Goal: Task Accomplishment & Management: Complete application form

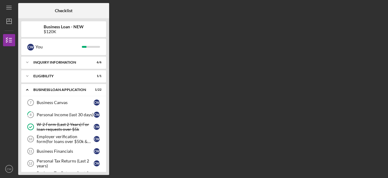
click at [98, 10] on div at bounding box center [94, 10] width 30 height 15
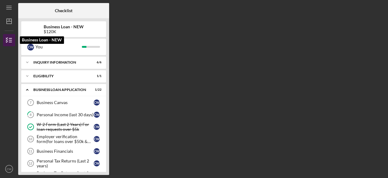
click at [8, 43] on icon "button" at bounding box center [9, 39] width 15 height 15
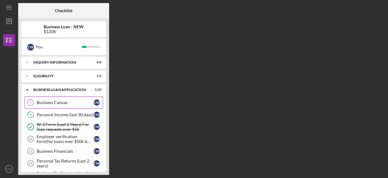
click at [54, 100] on div "Business Canvas" at bounding box center [65, 102] width 57 height 5
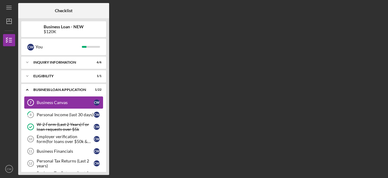
click at [54, 100] on div "Business Canvas" at bounding box center [65, 102] width 57 height 5
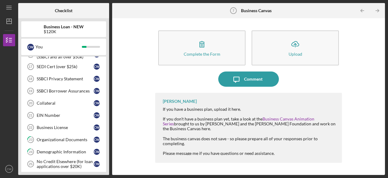
scroll to position [170, 0]
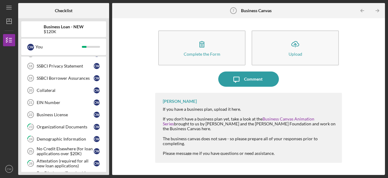
click at [54, 100] on div "EIN Number" at bounding box center [65, 102] width 57 height 5
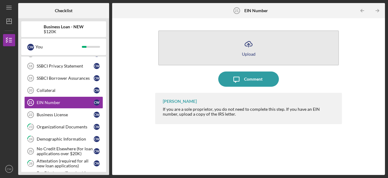
click at [237, 46] on button "Icon/Upload Upload" at bounding box center [248, 47] width 181 height 35
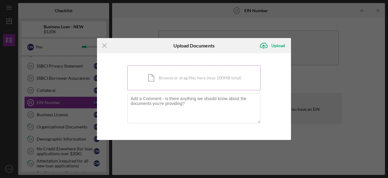
click at [206, 79] on div "Icon/Document Browse or drag files here (max 100MB total) Tap to choose files o…" at bounding box center [194, 77] width 134 height 25
click at [276, 47] on div "Upload" at bounding box center [279, 45] width 14 height 12
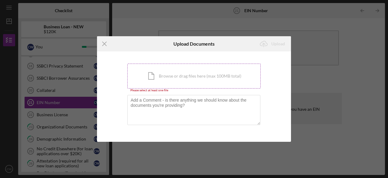
click at [182, 77] on div "Icon/Document Browse or drag files here (max 100MB total) Tap to choose files o…" at bounding box center [194, 75] width 134 height 25
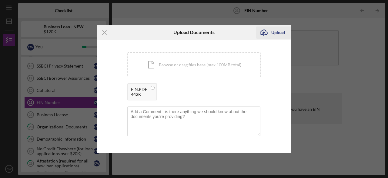
click at [270, 33] on icon "Icon/Upload" at bounding box center [263, 32] width 15 height 15
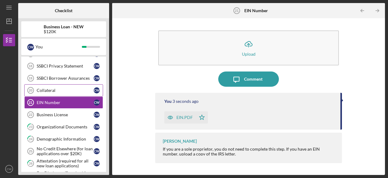
click at [52, 89] on div "Collateral" at bounding box center [65, 90] width 57 height 5
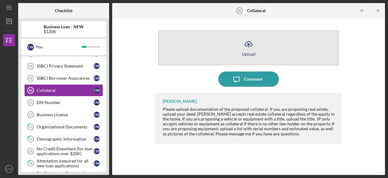
click at [254, 47] on icon "Icon/Upload" at bounding box center [248, 43] width 15 height 15
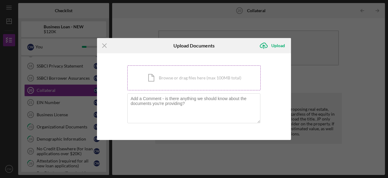
click at [173, 76] on div "Icon/Document Browse or drag files here (max 100MB total) Tap to choose files o…" at bounding box center [194, 77] width 134 height 25
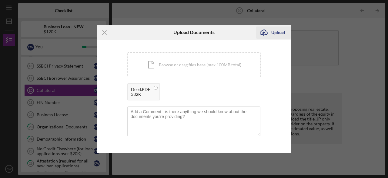
click at [276, 33] on div "Upload" at bounding box center [279, 32] width 14 height 12
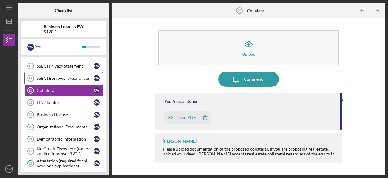
click at [49, 76] on div "SSBCI Borrower Assurances" at bounding box center [65, 78] width 57 height 5
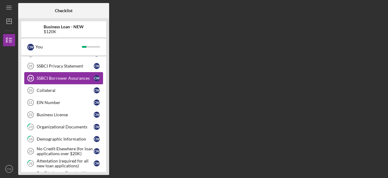
click at [49, 76] on div "SSBCI Borrower Assurances" at bounding box center [65, 78] width 57 height 5
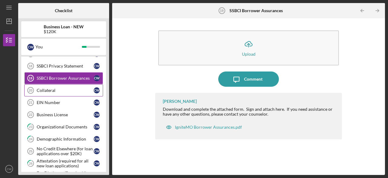
click at [47, 92] on link "Collateral 20 Collateral C W" at bounding box center [63, 90] width 79 height 12
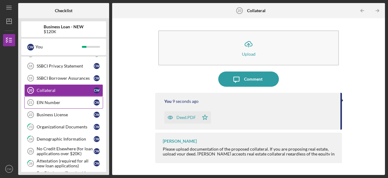
click at [45, 100] on div "EIN Number" at bounding box center [65, 102] width 57 height 5
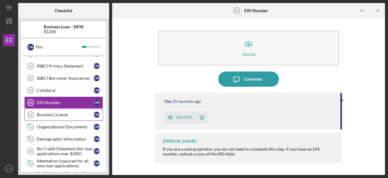
click at [43, 112] on div "Business License" at bounding box center [65, 114] width 57 height 5
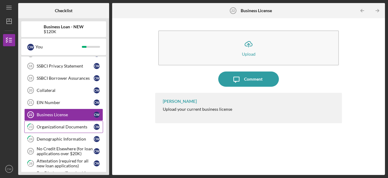
drag, startPoint x: 50, startPoint y: 127, endPoint x: 46, endPoint y: 124, distance: 4.5
click at [46, 124] on link "23 Organizational Documents C W" at bounding box center [63, 126] width 79 height 12
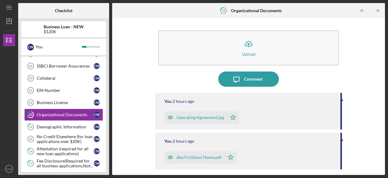
scroll to position [194, 0]
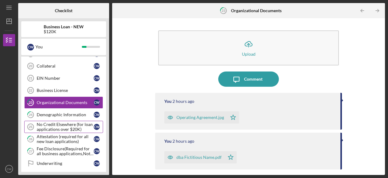
click at [49, 122] on div "No Credit Elsewhere (for loan applications over $20K)" at bounding box center [65, 127] width 57 height 10
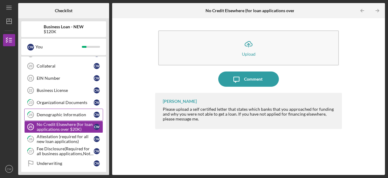
click at [58, 112] on div "Demographic Information" at bounding box center [65, 114] width 57 height 5
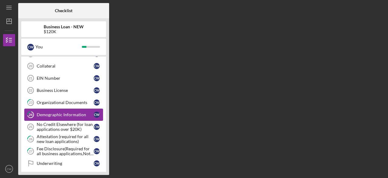
click at [58, 112] on div "Demographic Information" at bounding box center [65, 114] width 57 height 5
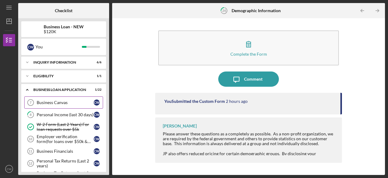
click at [53, 101] on div "Business Canvas" at bounding box center [65, 102] width 57 height 5
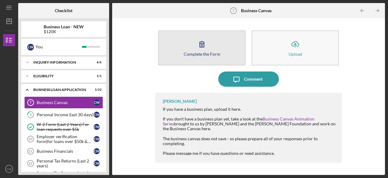
click at [206, 57] on button "Complete the Form Form" at bounding box center [201, 47] width 87 height 35
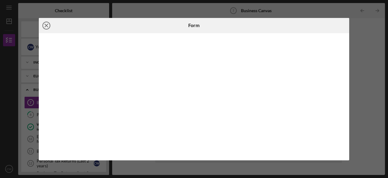
click at [46, 26] on icon "Icon/Close" at bounding box center [46, 25] width 15 height 15
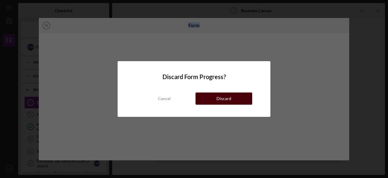
click at [218, 94] on div "Discard" at bounding box center [224, 98] width 15 height 12
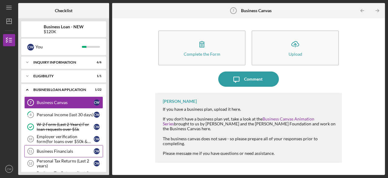
click at [66, 149] on div "Business Financials" at bounding box center [65, 150] width 57 height 5
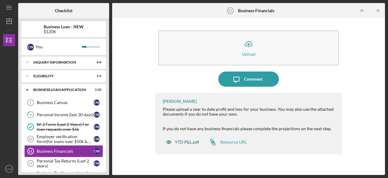
click at [188, 143] on div "YTD P&L.pdf" at bounding box center [187, 141] width 24 height 5
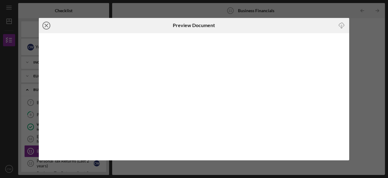
click at [47, 23] on icon "Icon/Close" at bounding box center [46, 25] width 15 height 15
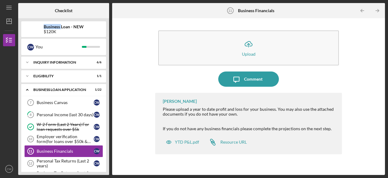
click at [47, 23] on div "Business Loan - NEW $120K" at bounding box center [63, 29] width 85 height 16
click at [62, 158] on div "Personal Tax Returns (Last 2 years)" at bounding box center [65, 163] width 57 height 10
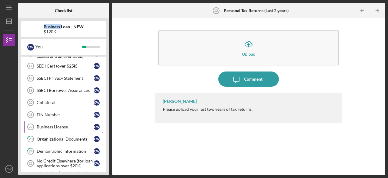
scroll to position [146, 0]
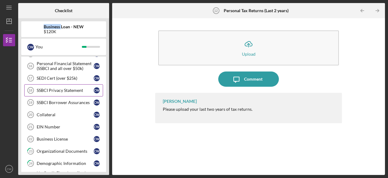
click at [50, 88] on div "SSBCI Privacy Statement" at bounding box center [65, 90] width 57 height 5
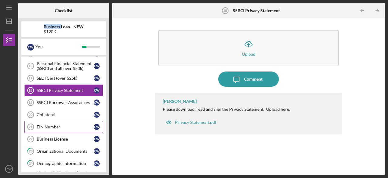
click at [66, 120] on link "EIN Number 21 EIN Number C W" at bounding box center [63, 126] width 79 height 12
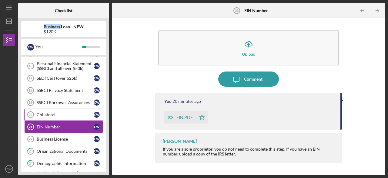
click at [65, 117] on link "Collateral 20 Collateral C W" at bounding box center [63, 114] width 79 height 12
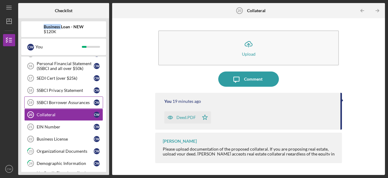
drag, startPoint x: 65, startPoint y: 117, endPoint x: 53, endPoint y: 97, distance: 22.8
click at [53, 97] on div "Business Canvas 7 Business Canvas C W 8 Personal Income (last 30 days) C W W-2 …" at bounding box center [63, 86] width 85 height 270
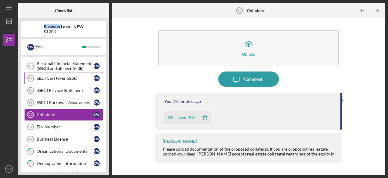
click at [59, 76] on div "SEDI Cert (over $25k)" at bounding box center [65, 78] width 57 height 5
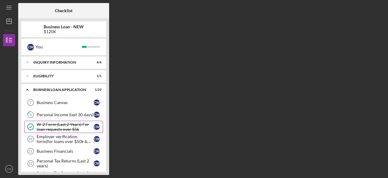
click at [42, 125] on div "W-2 Form (Last 2 Years) For loan requests over $5k" at bounding box center [65, 127] width 57 height 10
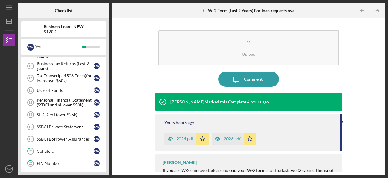
scroll to position [121, 0]
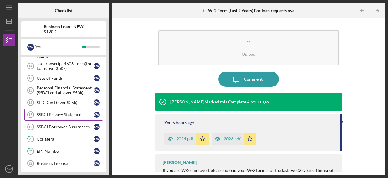
click at [54, 109] on link "SSBCI Privacy Statement 18 SSBCI Privacy Statement C W" at bounding box center [63, 114] width 79 height 12
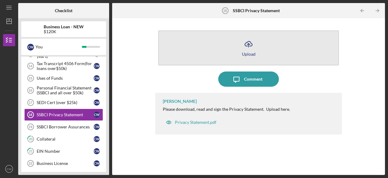
click at [246, 52] on div "Upload" at bounding box center [249, 54] width 14 height 5
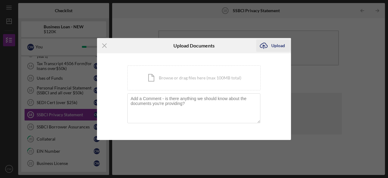
click at [273, 46] on div "Upload" at bounding box center [279, 45] width 14 height 12
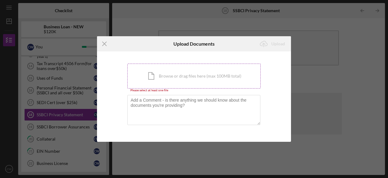
click at [192, 76] on div "Icon/Document Browse or drag files here (max 100MB total) Tap to choose files o…" at bounding box center [194, 75] width 134 height 25
click at [59, 113] on div "Icon/Menu Close Upload Documents Icon/Upload Upload You're uploading documents …" at bounding box center [194, 89] width 388 height 178
click at [177, 76] on div "Icon/Document Browse or drag files here (max 100MB total) Tap to choose files o…" at bounding box center [194, 75] width 134 height 25
click at [184, 78] on div "Icon/Document Browse or drag files here (max 100MB total) Tap to choose files o…" at bounding box center [194, 75] width 134 height 25
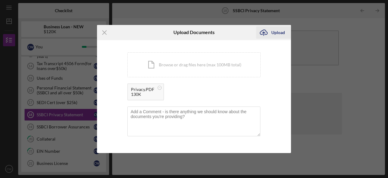
click at [280, 30] on div "Upload" at bounding box center [279, 32] width 14 height 12
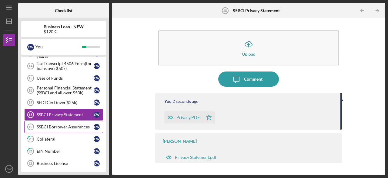
click at [52, 126] on div "SSBCI Borrower Assurances" at bounding box center [65, 126] width 57 height 5
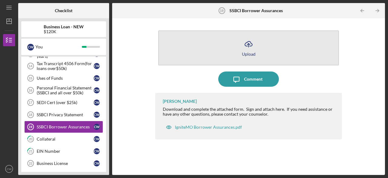
click at [251, 47] on icon "Icon/Upload" at bounding box center [248, 43] width 15 height 15
click at [251, 47] on body "Icon/Menu SSBCI Borrower Assurances 19 SSBCI Borrower Assurances Checklist Busi…" at bounding box center [194, 89] width 388 height 178
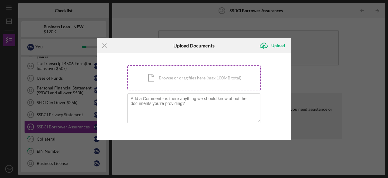
click at [167, 81] on div "Icon/Document Browse or drag files here (max 100MB total) Tap to choose files o…" at bounding box center [194, 77] width 134 height 25
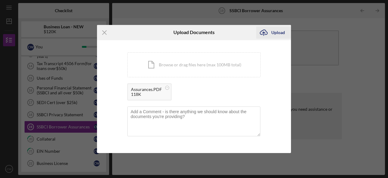
click at [270, 32] on icon "Icon/Upload" at bounding box center [263, 32] width 15 height 15
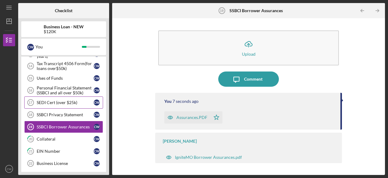
click at [83, 96] on link "SEDI Cert (over $25k) 17 SEDI Cert (over $25k) C W" at bounding box center [63, 102] width 79 height 12
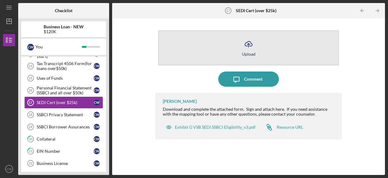
click at [241, 47] on button "Icon/Upload Upload" at bounding box center [248, 47] width 181 height 35
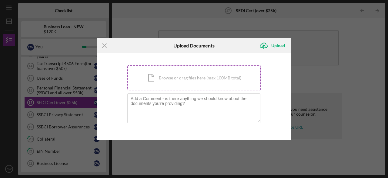
click at [167, 78] on div "Icon/Document Browse or drag files here (max 100MB total) Tap to choose files o…" at bounding box center [194, 77] width 134 height 25
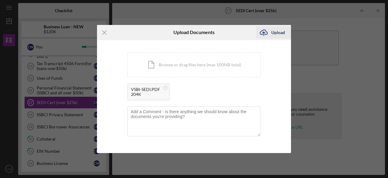
click at [277, 32] on div "Upload" at bounding box center [279, 32] width 14 height 12
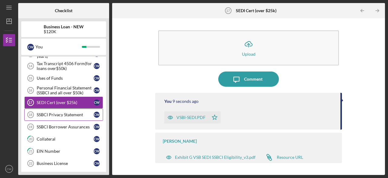
click at [51, 112] on div "SSBCI Privacy Statement" at bounding box center [65, 114] width 57 height 5
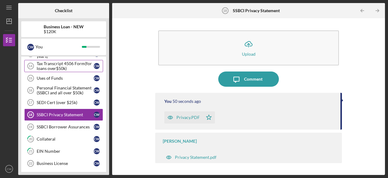
click at [70, 62] on div "Tax Transcript 4506 Form(for loans over$50k)" at bounding box center [65, 66] width 57 height 10
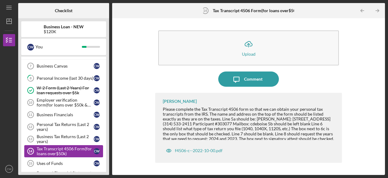
scroll to position [49, 0]
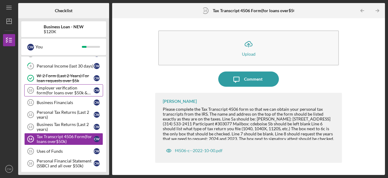
click at [57, 93] on div "Employer verification form(for loans over $50k & W-2 Employement)" at bounding box center [65, 90] width 57 height 10
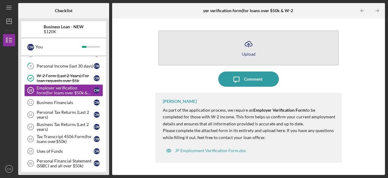
click at [247, 50] on icon "Icon/Upload" at bounding box center [248, 43] width 15 height 15
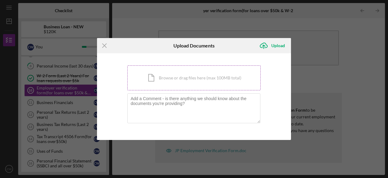
click at [195, 80] on div "Icon/Document Browse or drag files here (max 100MB total) Tap to choose files o…" at bounding box center [194, 77] width 134 height 25
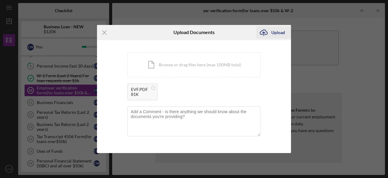
click at [281, 34] on div "Upload" at bounding box center [279, 32] width 14 height 12
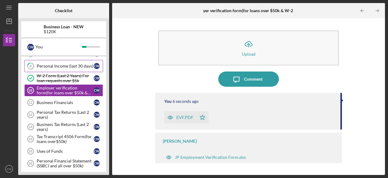
click at [73, 63] on div "Personal Income (last 30 days)" at bounding box center [65, 65] width 57 height 5
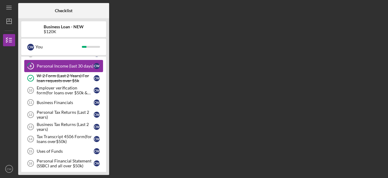
click at [73, 63] on div "Personal Income (last 30 days)" at bounding box center [65, 65] width 57 height 5
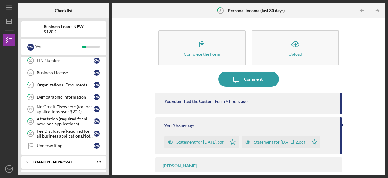
scroll to position [234, 0]
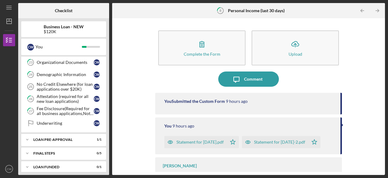
drag, startPoint x: 383, startPoint y: 76, endPoint x: 383, endPoint y: 44, distance: 31.6
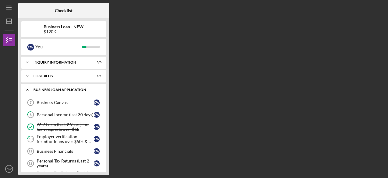
drag, startPoint x: 59, startPoint y: 97, endPoint x: 59, endPoint y: 90, distance: 6.7
click at [59, 99] on link "Business Canvas 7 Business Canvas C W" at bounding box center [63, 102] width 79 height 12
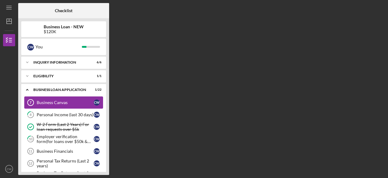
click at [59, 99] on link "Business Canvas 7 Business Canvas C W" at bounding box center [63, 102] width 79 height 12
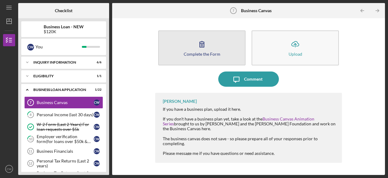
click at [208, 49] on icon "button" at bounding box center [201, 43] width 15 height 15
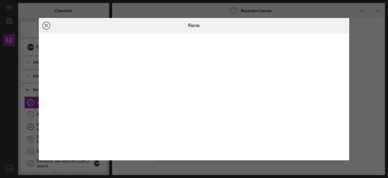
click at [46, 26] on icon "Icon/Close" at bounding box center [46, 25] width 15 height 15
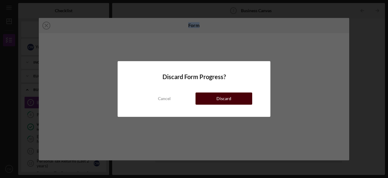
click at [215, 99] on button "Discard" at bounding box center [224, 98] width 57 height 12
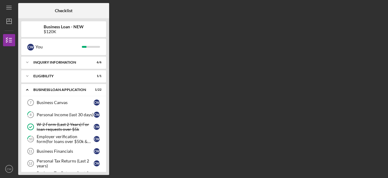
click at [84, 15] on div at bounding box center [94, 10] width 30 height 15
click at [62, 101] on div "Business Canvas" at bounding box center [65, 102] width 57 height 5
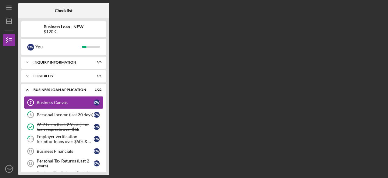
click at [62, 101] on div "Business Canvas" at bounding box center [65, 102] width 57 height 5
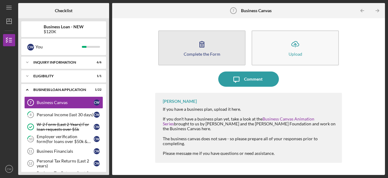
click at [191, 47] on button "Complete the Form Form" at bounding box center [201, 47] width 87 height 35
